Goal: Information Seeking & Learning: Check status

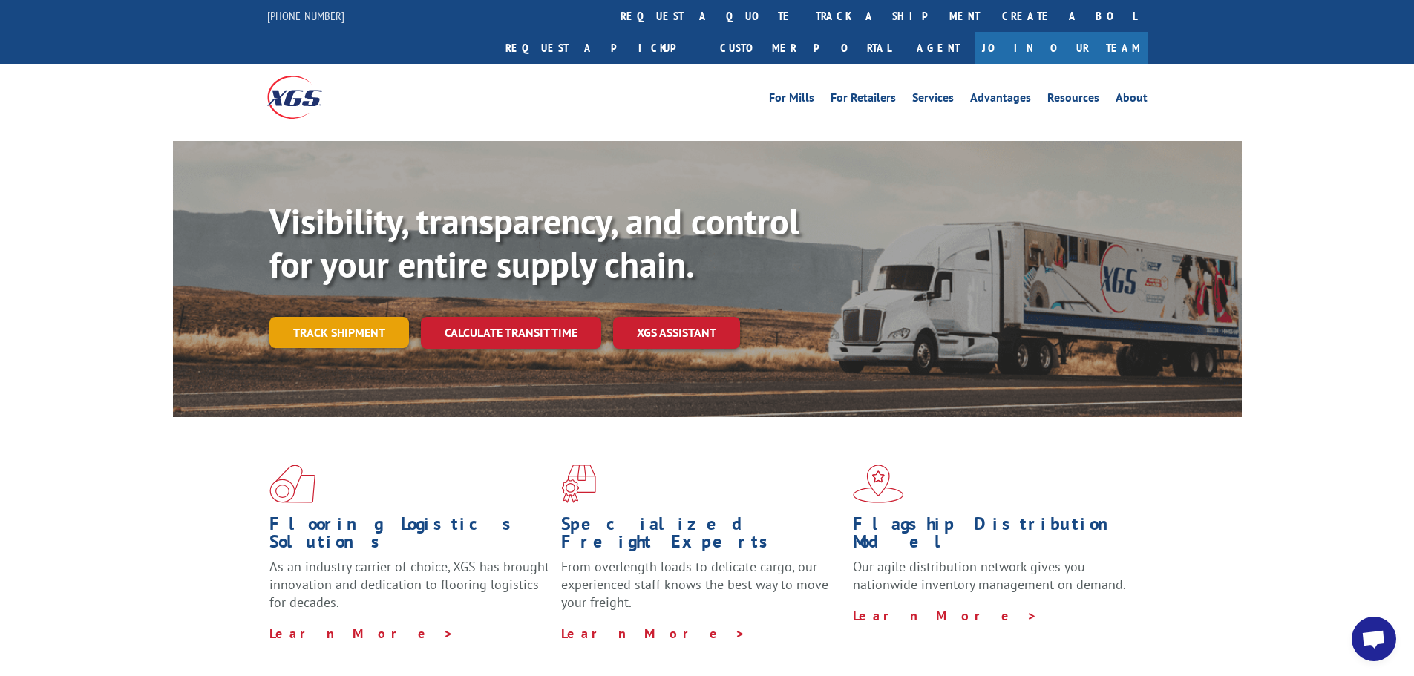
click at [364, 317] on link "Track shipment" at bounding box center [339, 332] width 140 height 31
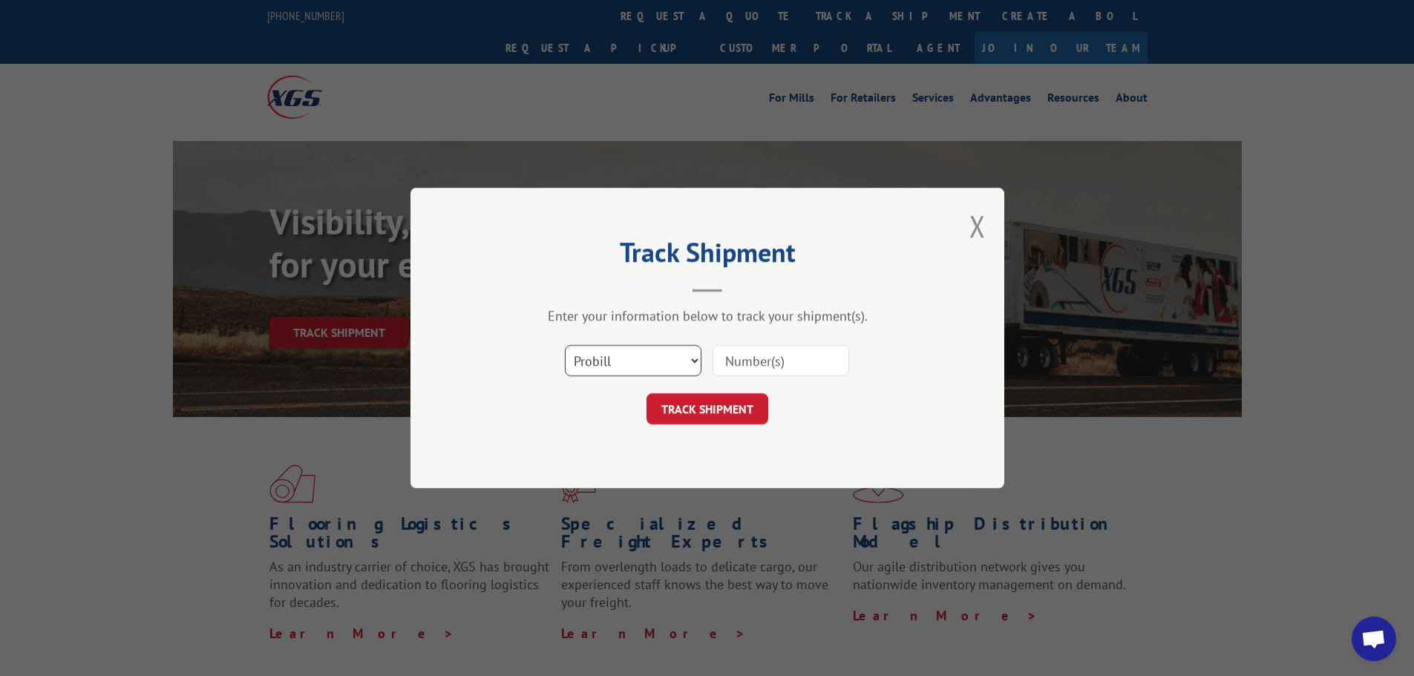
click at [697, 364] on select "Select category... Probill BOL PO" at bounding box center [633, 360] width 137 height 31
select select "bol"
click at [565, 345] on select "Select category... Probill BOL PO" at bounding box center [633, 360] width 137 height 31
click at [721, 367] on input at bounding box center [780, 360] width 137 height 31
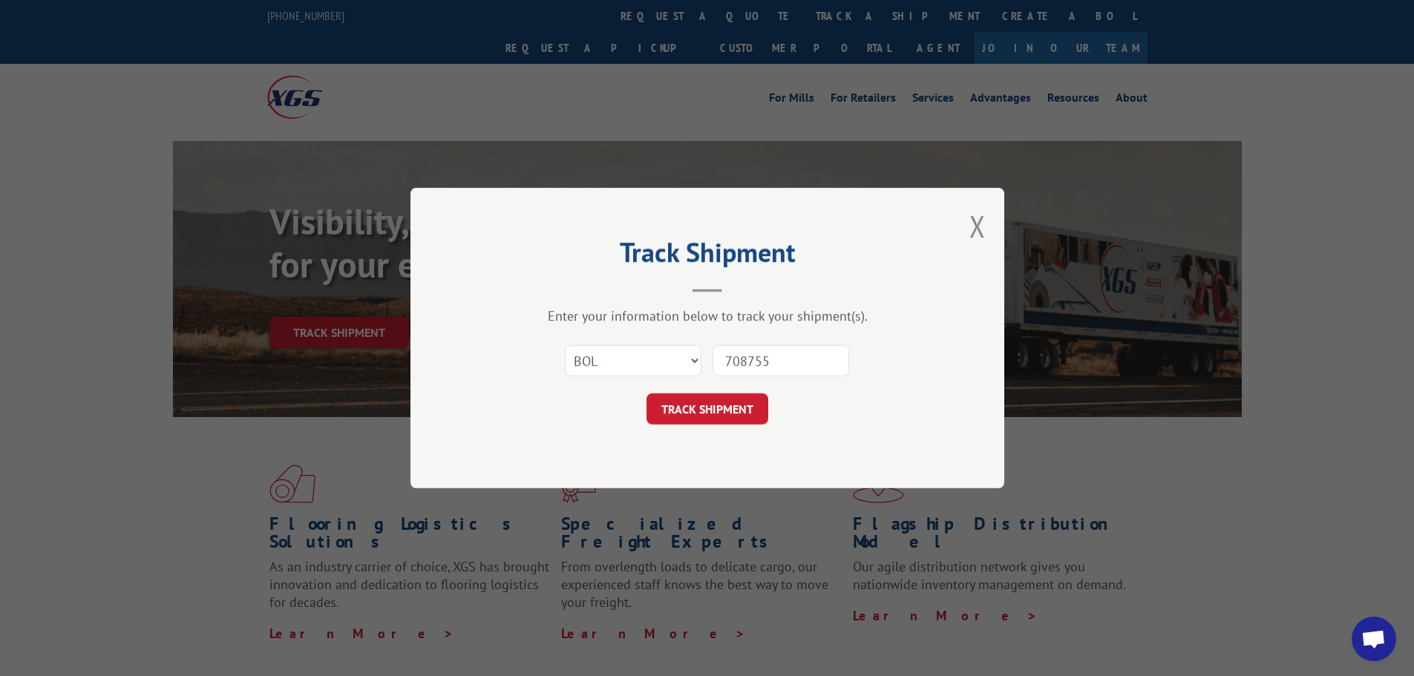
type input "7087557"
click button "TRACK SHIPMENT" at bounding box center [707, 408] width 122 height 31
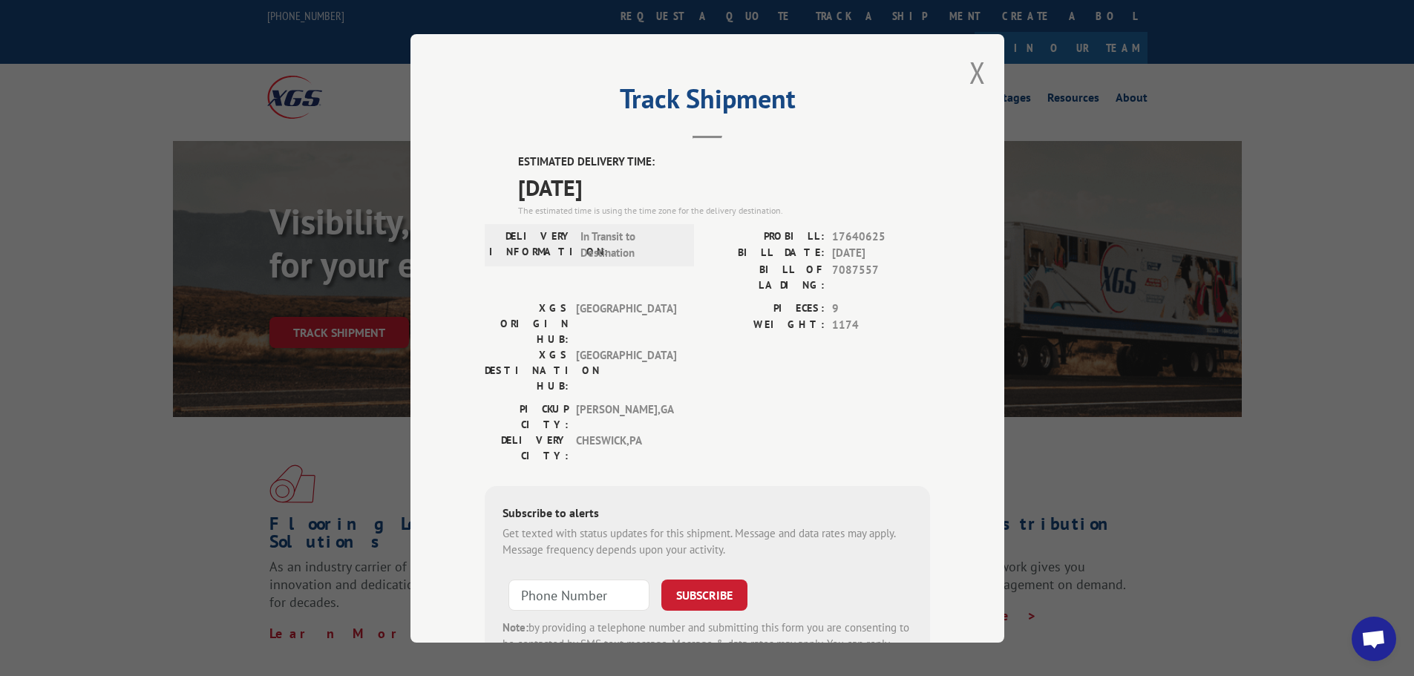
click at [981, 72] on div "Track Shipment ESTIMATED DELIVERY TIME: [DATE] The estimated time is using the …" at bounding box center [707, 338] width 594 height 609
click at [969, 64] on button "Close modal" at bounding box center [977, 72] width 16 height 39
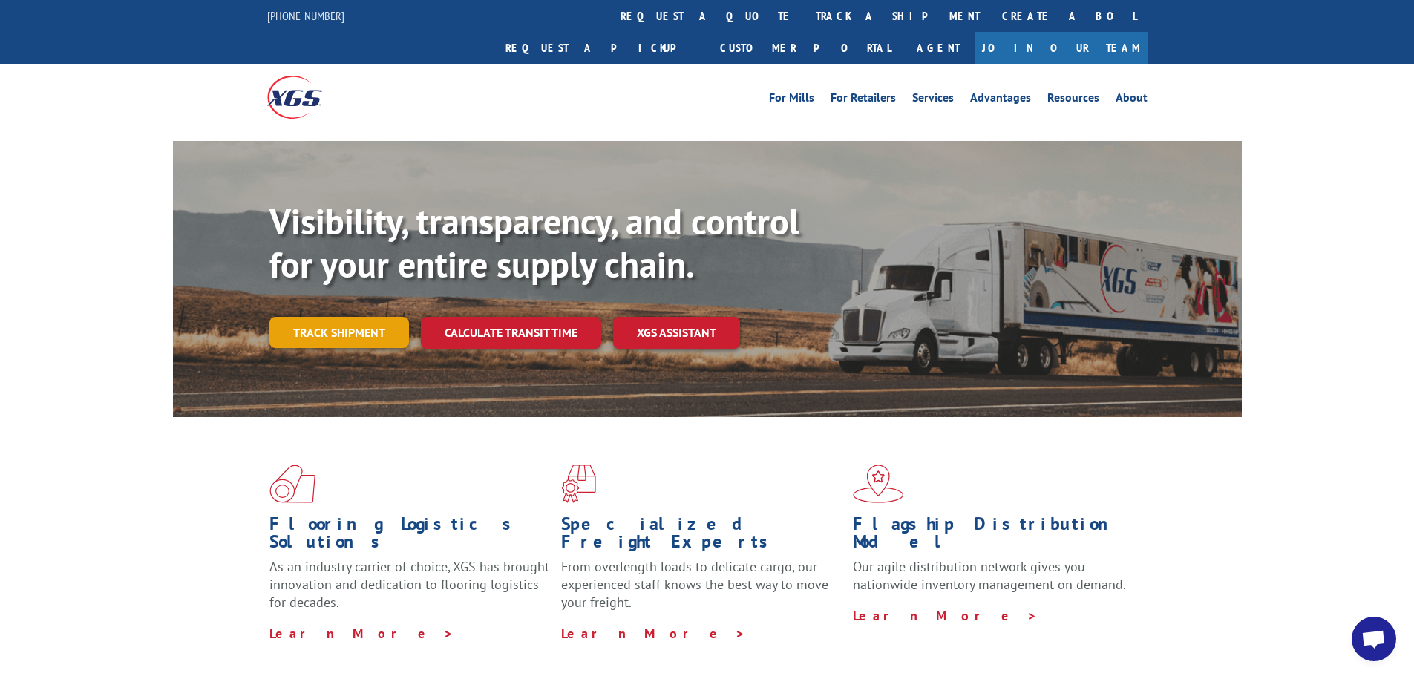
click at [358, 317] on link "Track shipment" at bounding box center [339, 332] width 140 height 31
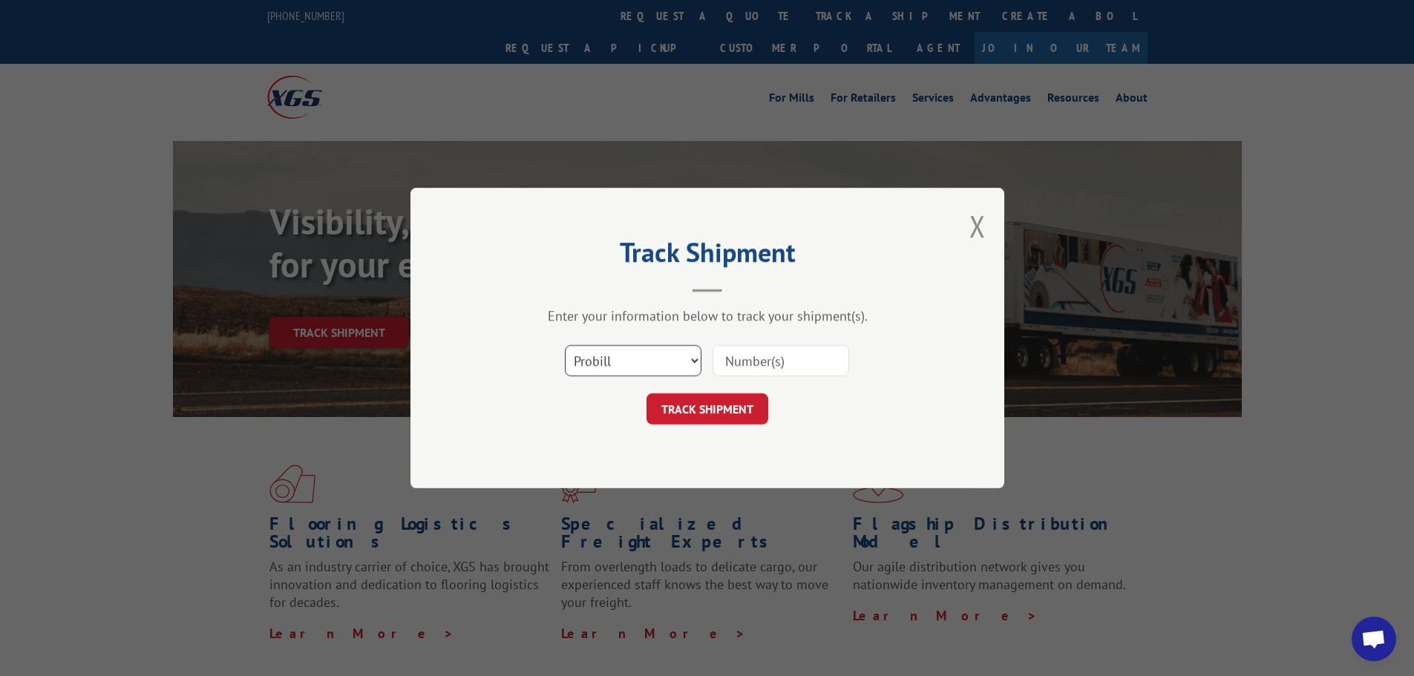
drag, startPoint x: 690, startPoint y: 361, endPoint x: 684, endPoint y: 372, distance: 12.0
click at [690, 361] on select "Select category... Probill BOL PO" at bounding box center [633, 360] width 137 height 31
click at [565, 345] on select "Select category... Probill BOL PO" at bounding box center [633, 360] width 137 height 31
click at [761, 361] on input at bounding box center [780, 360] width 137 height 31
type input "7083623"
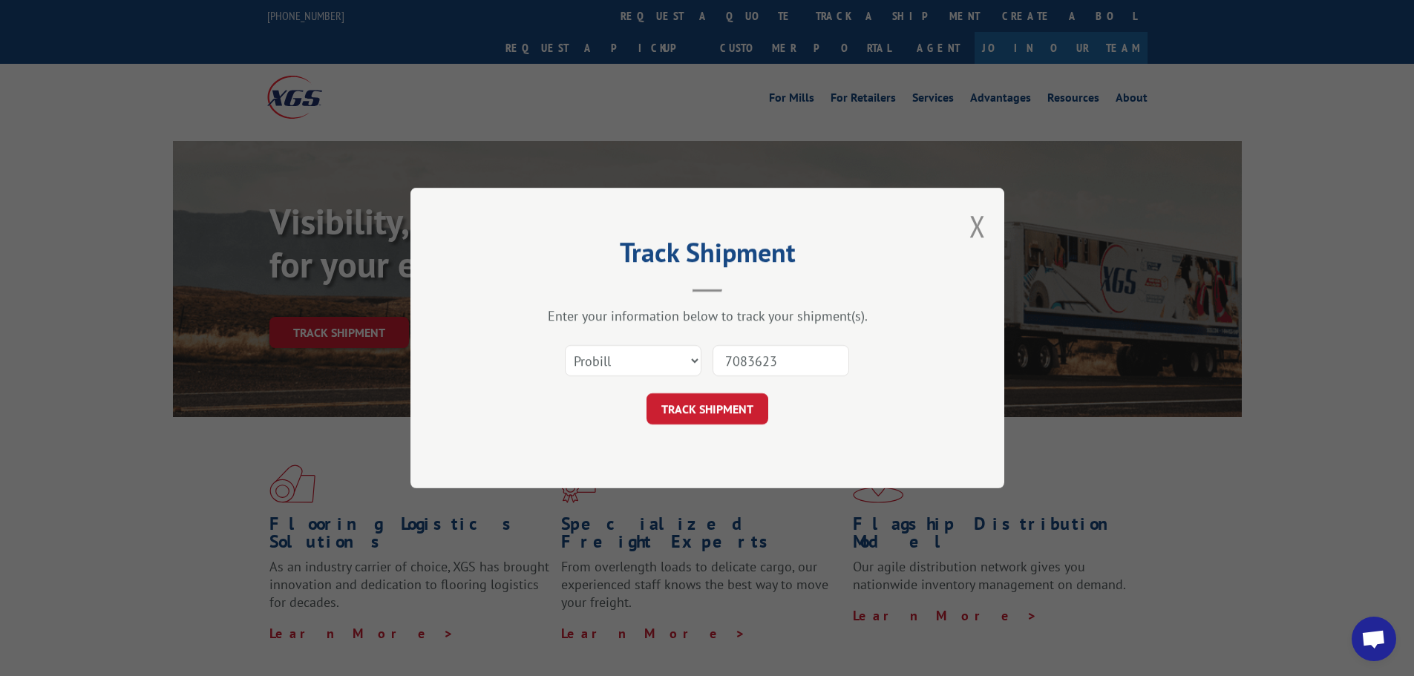
click button "TRACK SHIPMENT" at bounding box center [707, 408] width 122 height 31
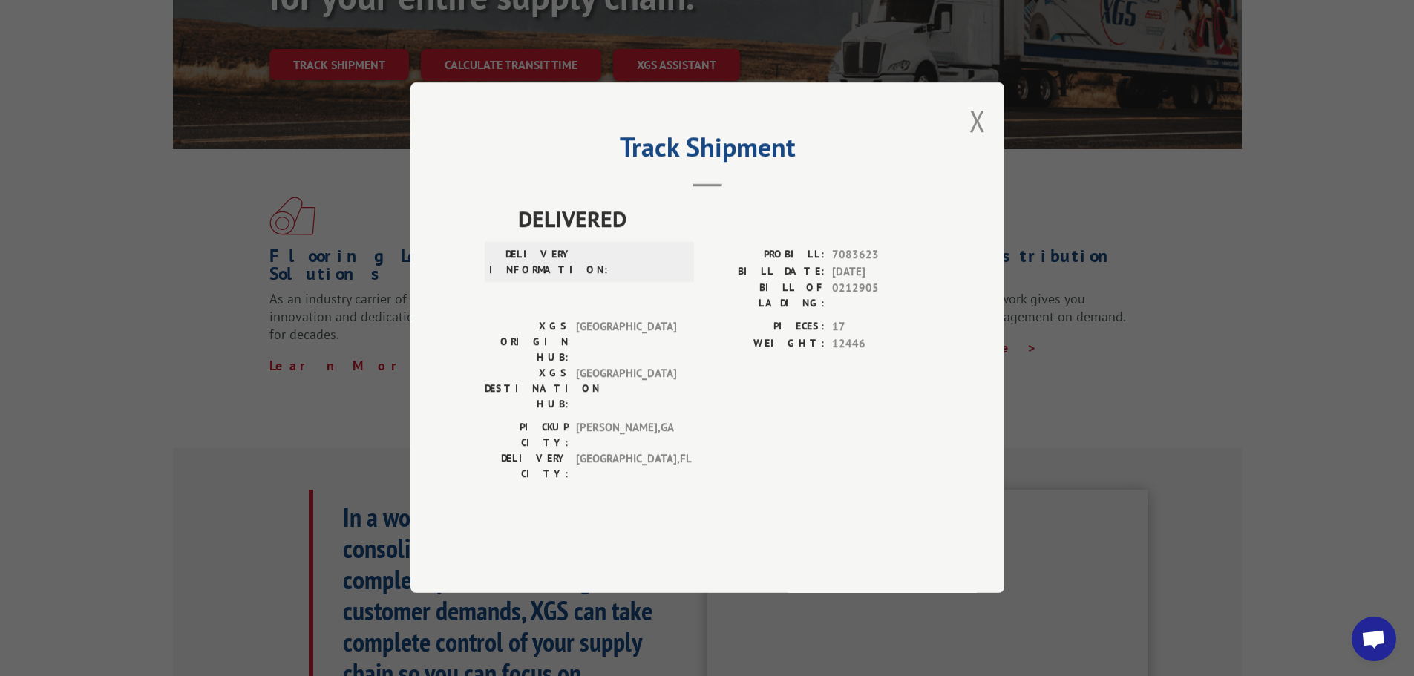
scroll to position [223, 0]
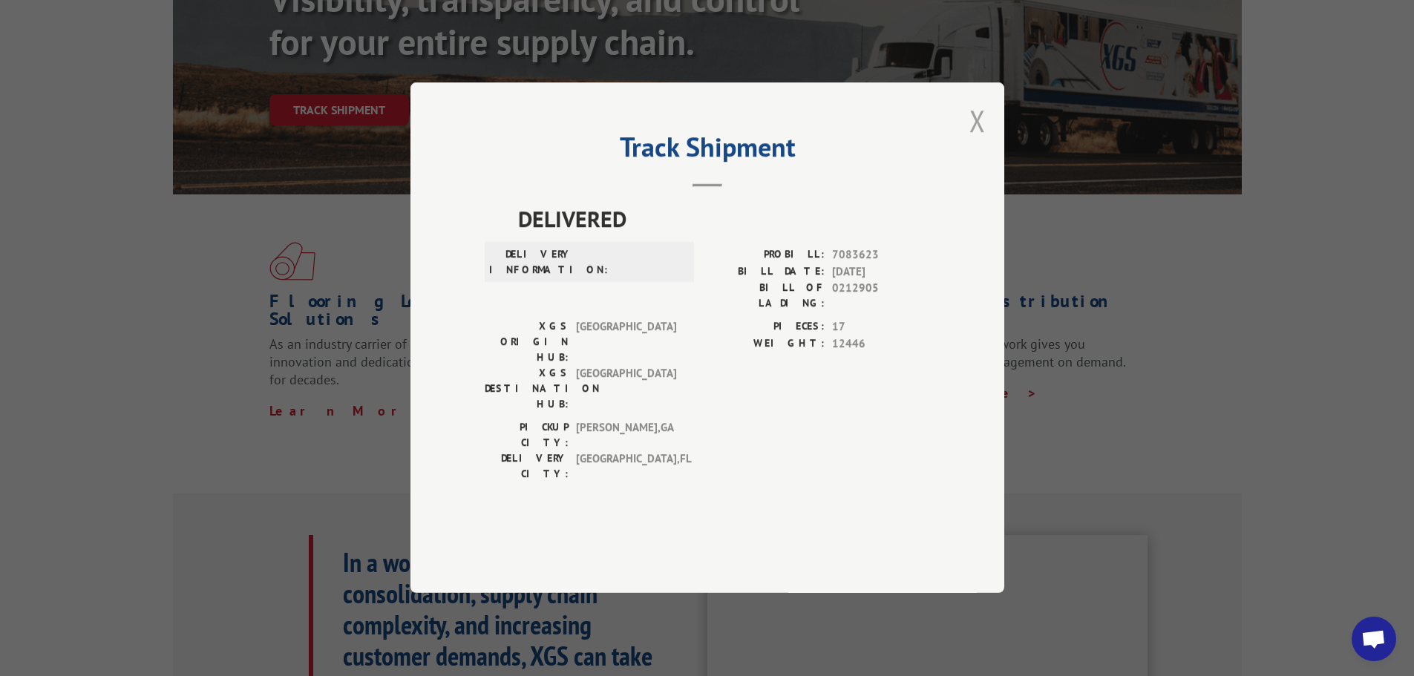
click at [972, 140] on button "Close modal" at bounding box center [977, 120] width 16 height 39
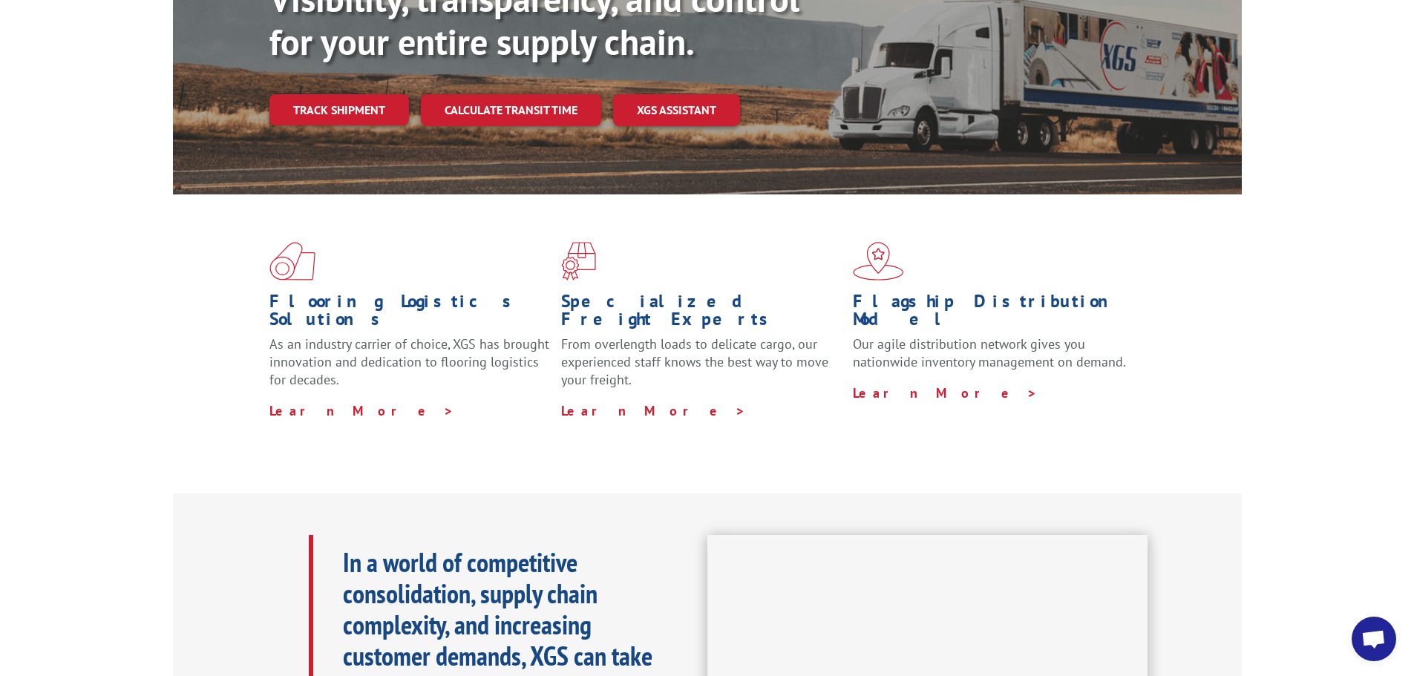
click at [375, 94] on link "Track shipment" at bounding box center [339, 109] width 140 height 31
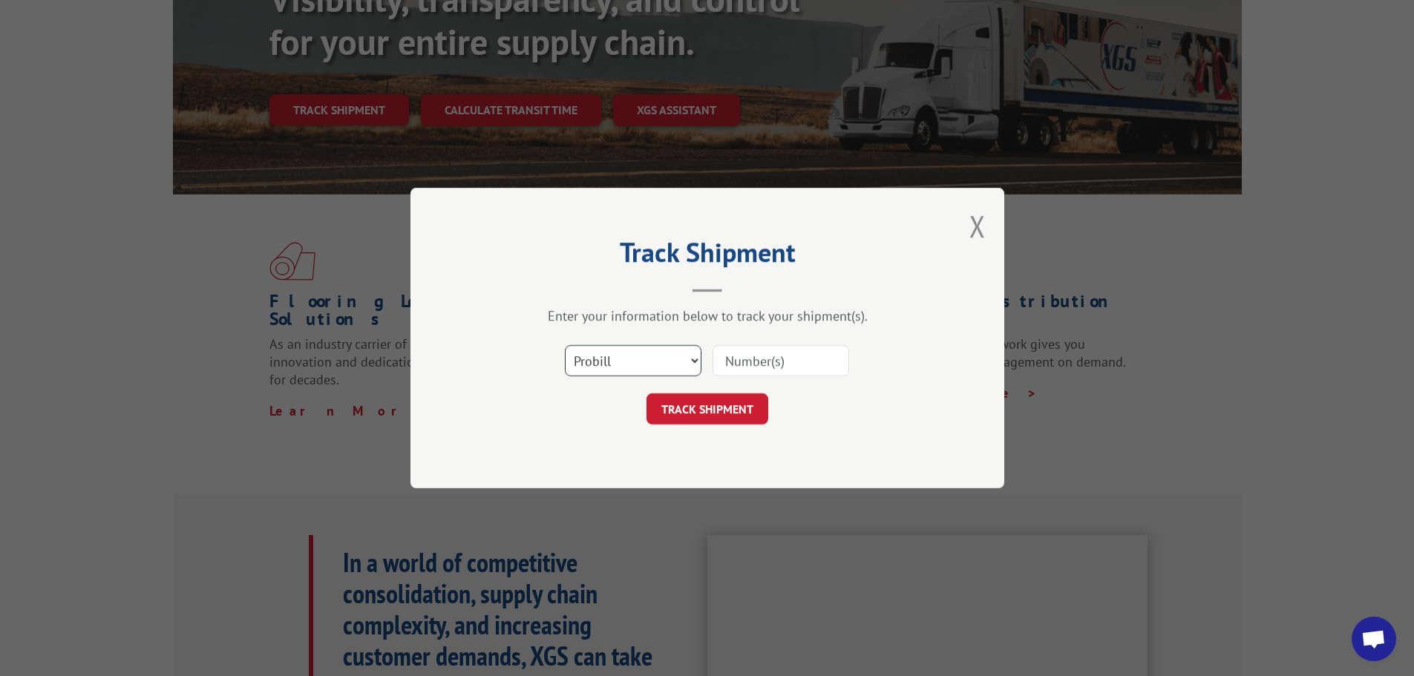
click at [689, 359] on select "Select category... Probill BOL PO" at bounding box center [633, 360] width 137 height 31
select select "bol"
click at [565, 345] on select "Select category... Probill BOL PO" at bounding box center [633, 360] width 137 height 31
click at [745, 355] on input at bounding box center [780, 360] width 137 height 31
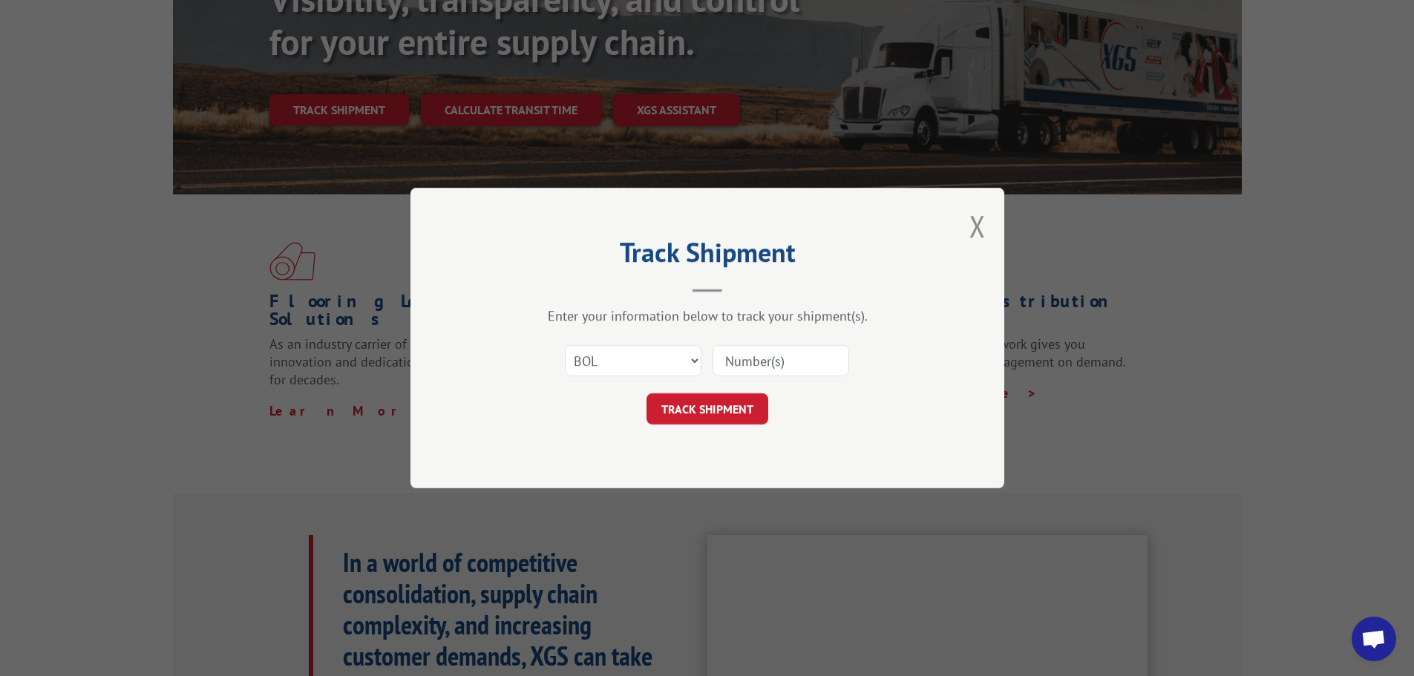
click at [745, 361] on input at bounding box center [780, 360] width 137 height 31
type input "7083623"
click button "TRACK SHIPMENT" at bounding box center [707, 408] width 122 height 31
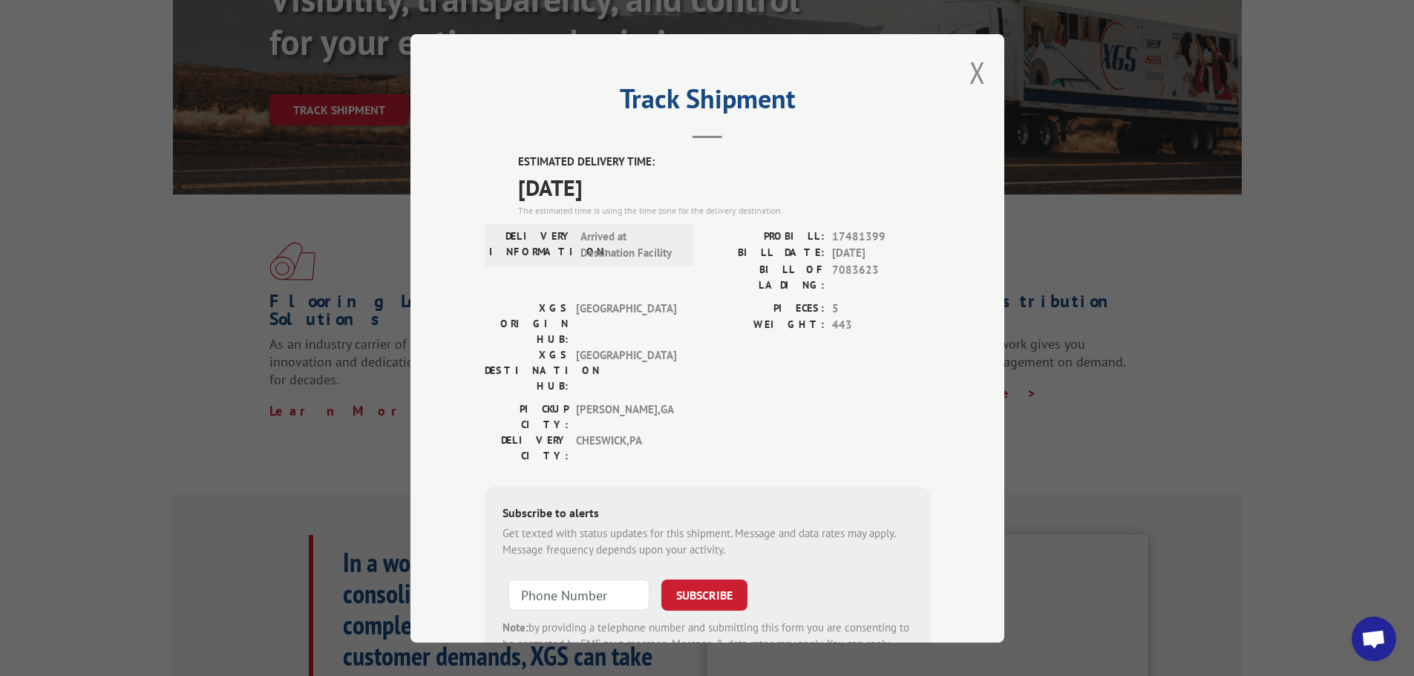
click at [961, 77] on div "Track Shipment ESTIMATED DELIVERY TIME: [DATE] The estimated time is using the …" at bounding box center [707, 338] width 594 height 609
click at [975, 69] on button "Close modal" at bounding box center [977, 72] width 16 height 39
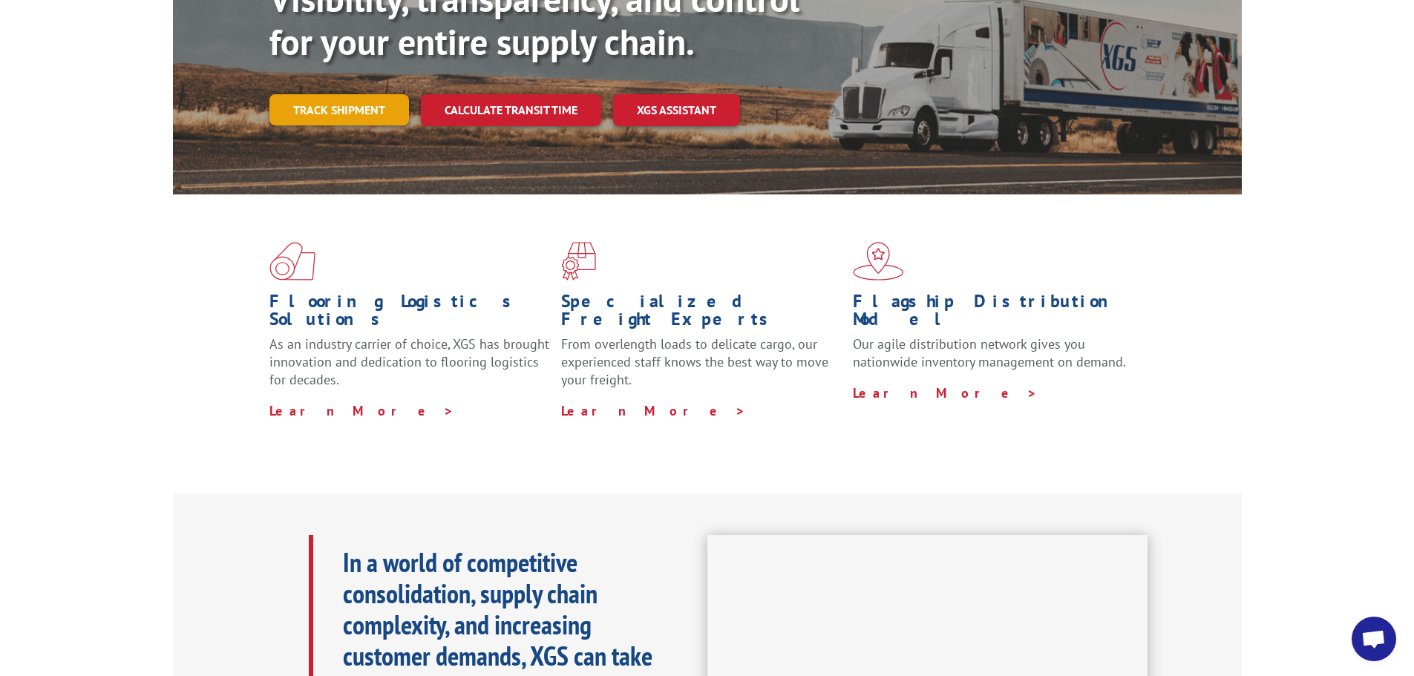
click at [373, 94] on link "Track shipment" at bounding box center [339, 109] width 140 height 31
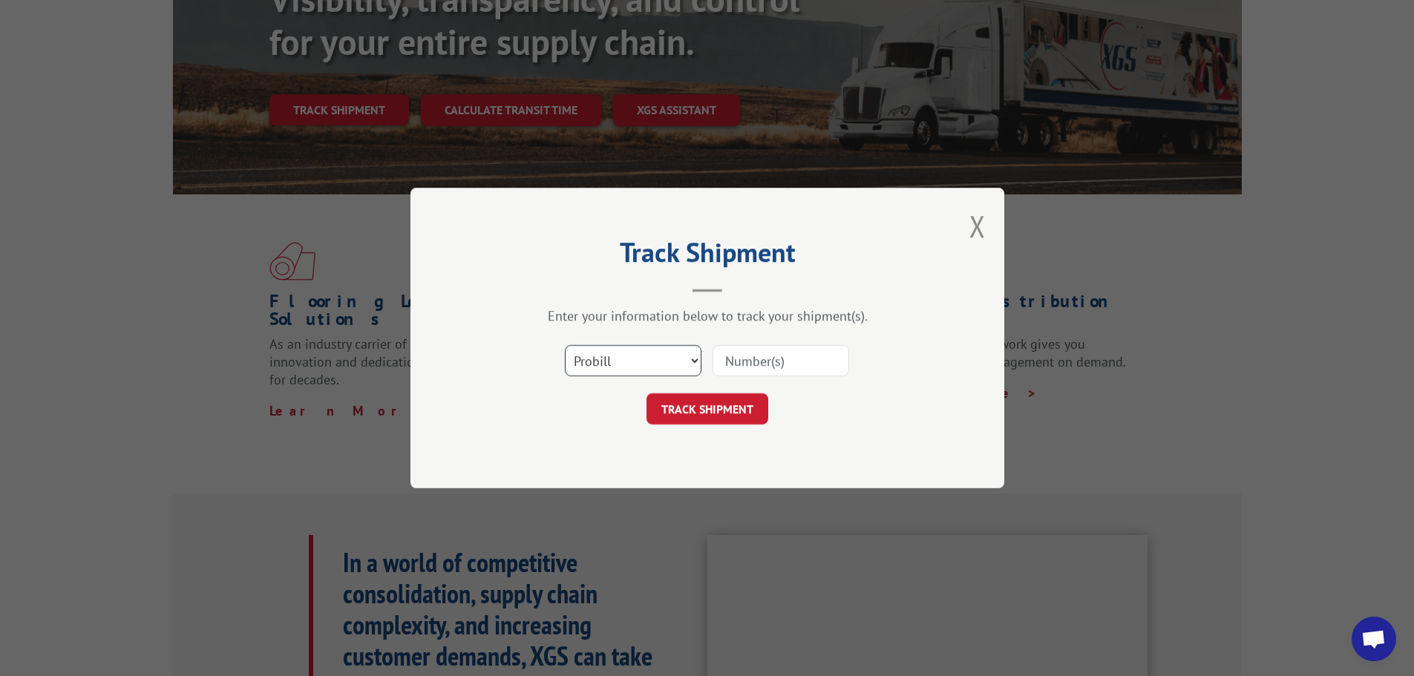
click at [693, 362] on select "Select category... Probill BOL PO" at bounding box center [633, 360] width 137 height 31
select select "bol"
click at [565, 345] on select "Select category... Probill BOL PO" at bounding box center [633, 360] width 137 height 31
click at [761, 363] on input at bounding box center [780, 360] width 137 height 31
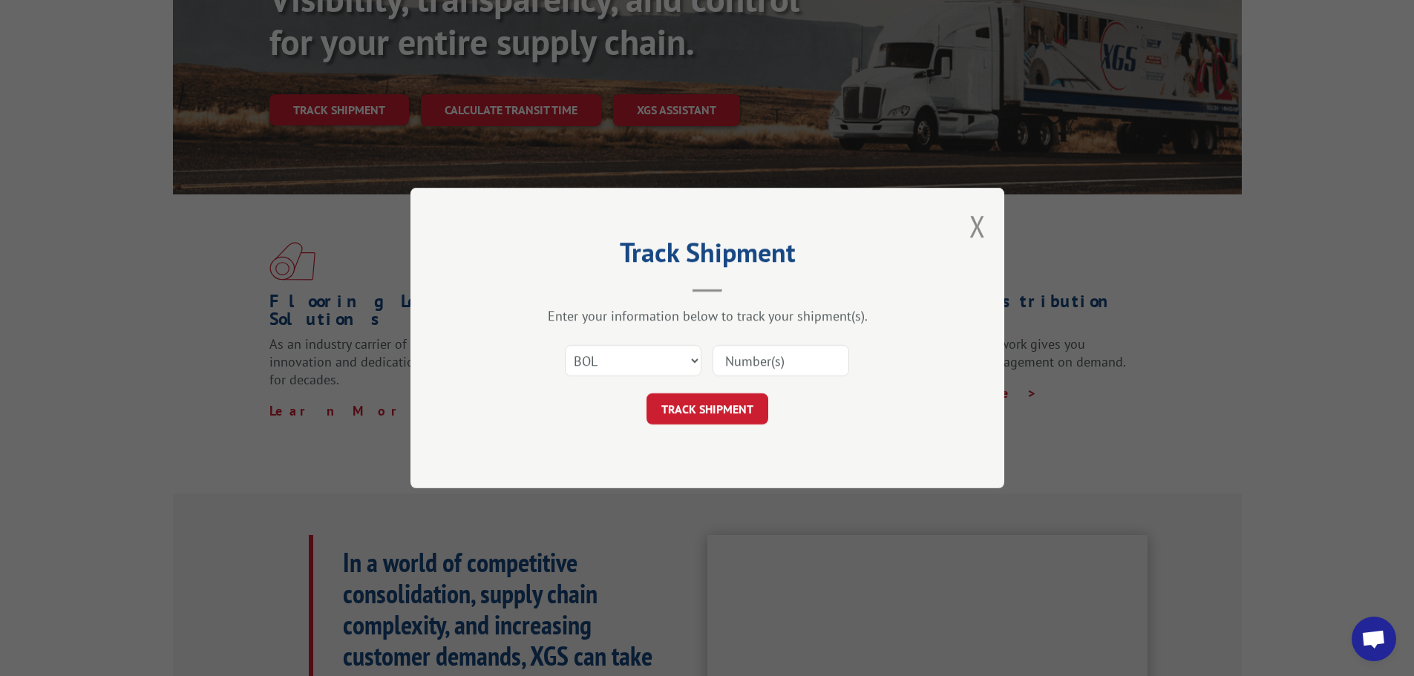
click at [761, 363] on input at bounding box center [780, 360] width 137 height 31
type input "7083938"
click button "TRACK SHIPMENT" at bounding box center [707, 408] width 122 height 31
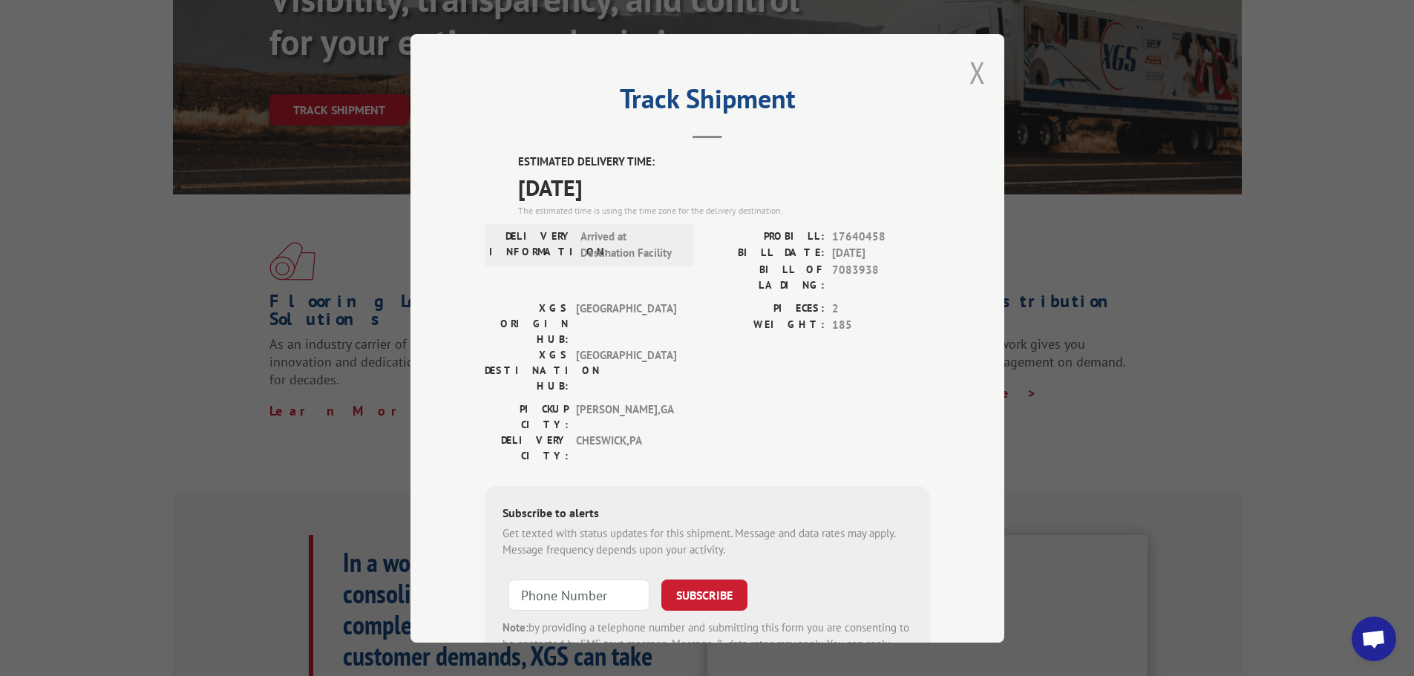
click at [978, 74] on button "Close modal" at bounding box center [977, 72] width 16 height 39
